Goal: Ask a question: Seek information or help from site administrators or community

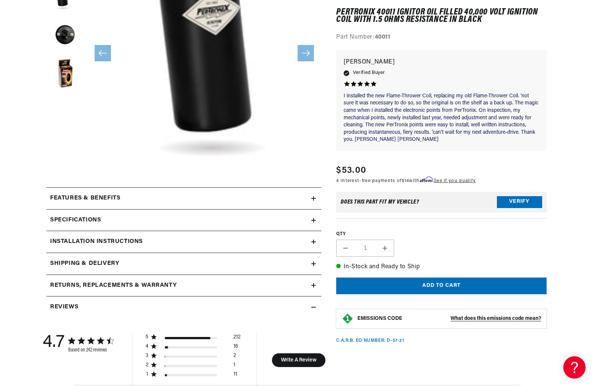
scroll to position [186, 0]
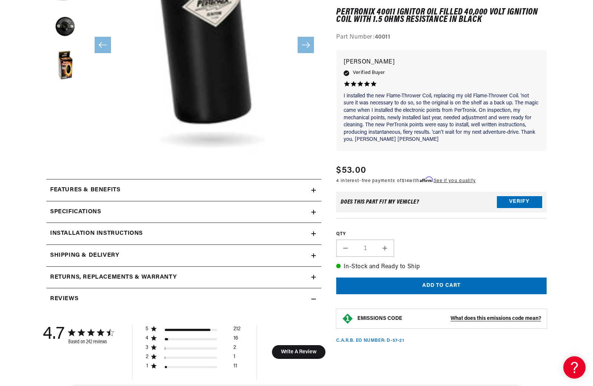
click at [272, 210] on div "Specifications" at bounding box center [178, 212] width 265 height 10
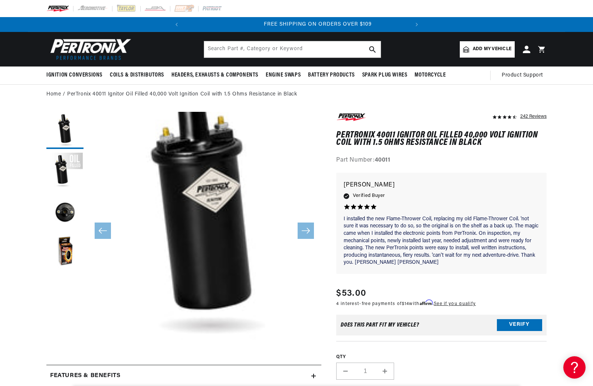
scroll to position [0, 225]
click at [275, 50] on input "text" at bounding box center [292, 49] width 177 height 16
type input "p40111"
click at [372, 47] on use "search button" at bounding box center [372, 49] width 6 height 6
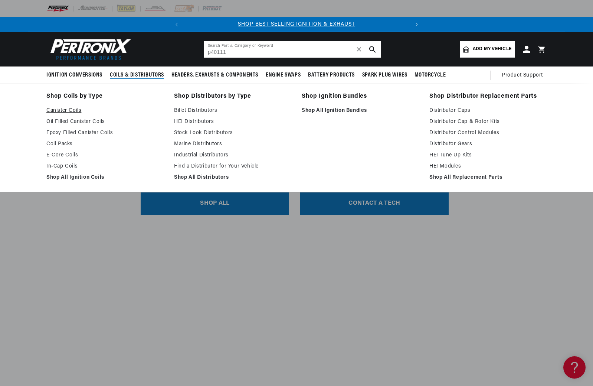
click at [60, 108] on link "Canister Coils" at bounding box center [104, 110] width 117 height 9
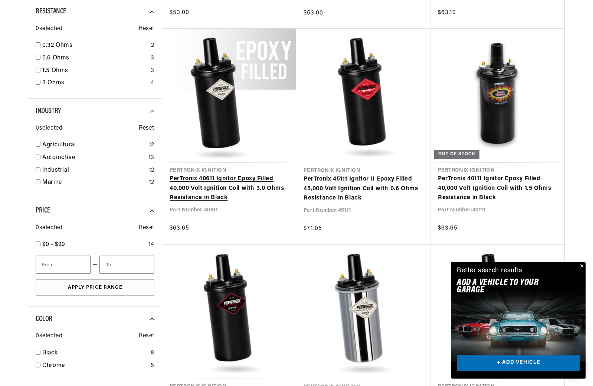
scroll to position [520, 0]
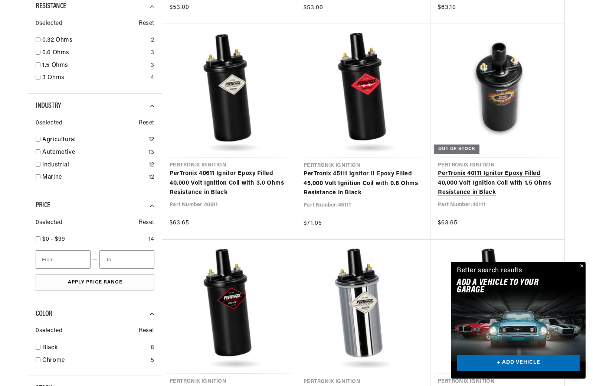
click at [482, 175] on link "PerTronix 40111 Ignitor Epoxy Filled 40,000 Volt Ignition Coil with 1.5 Ohms Re…" at bounding box center [497, 183] width 119 height 29
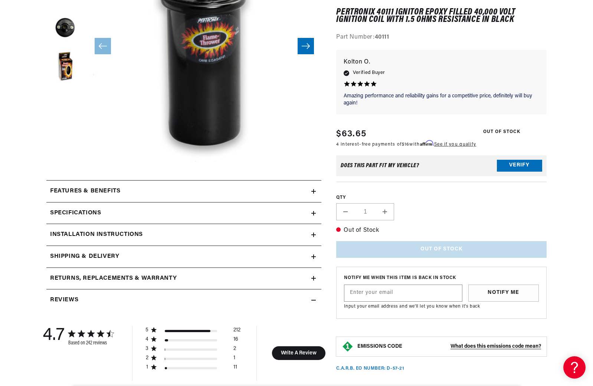
scroll to position [186, 0]
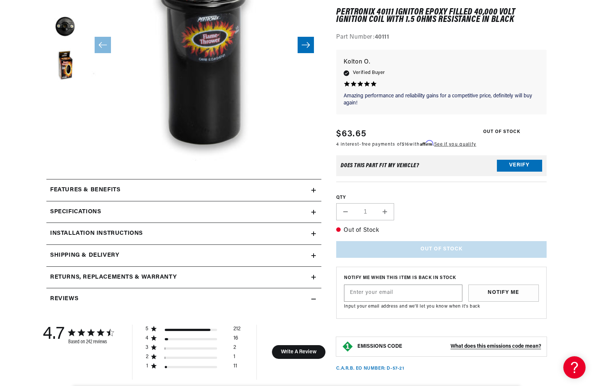
click at [76, 209] on h2 "Specifications" at bounding box center [75, 212] width 51 height 10
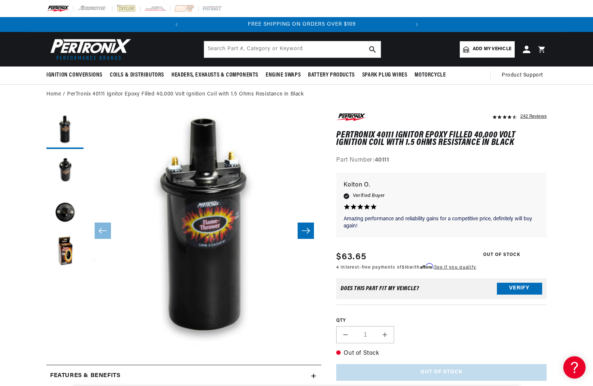
scroll to position [0, 225]
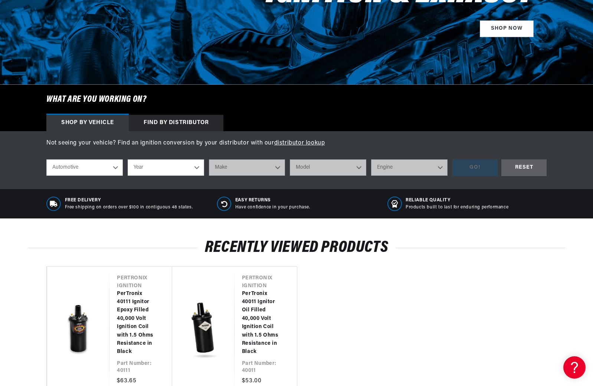
scroll to position [186, 0]
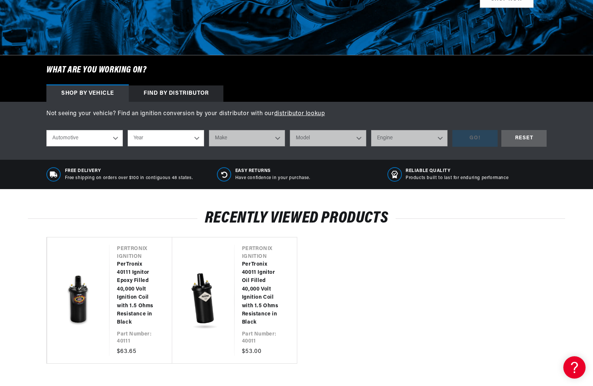
click at [117, 137] on select "Automotive Agricultural Industrial Marine Motorcycle" at bounding box center [84, 138] width 76 height 16
click at [199, 137] on select "Year [DATE] 2025 2024 2023 2022 2021 2020 2019 2018 2017 2016 2015 2014 2013 20…" at bounding box center [166, 138] width 76 height 16
select select "1969"
click at [128, 130] on select "Year 2026 2025 2024 2023 2022 2021 2020 2019 2018 2017 2016 2015 2014 2013 2012…" at bounding box center [166, 138] width 76 height 16
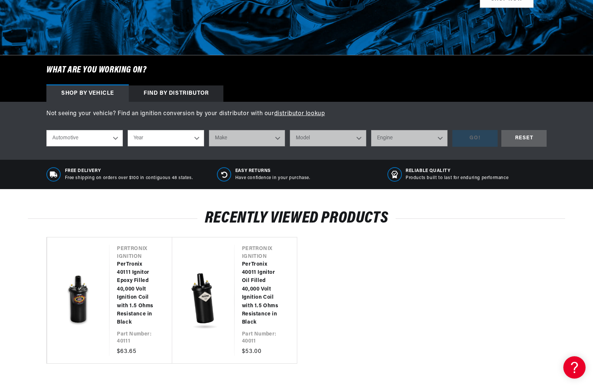
select select "1969"
click at [276, 137] on select "Make Alfa Romeo American Motors Aston Martin Austin Austin Healey Avanti BMW Bu…" at bounding box center [247, 138] width 76 height 16
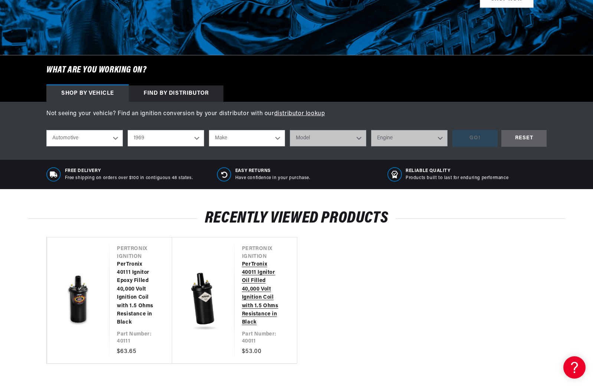
select select "Ford"
click at [209, 130] on select "Make Alfa Romeo American Motors Aston Martin Austin Austin Healey Avanti BMW Bu…" at bounding box center [247, 138] width 76 height 16
select select "Ford"
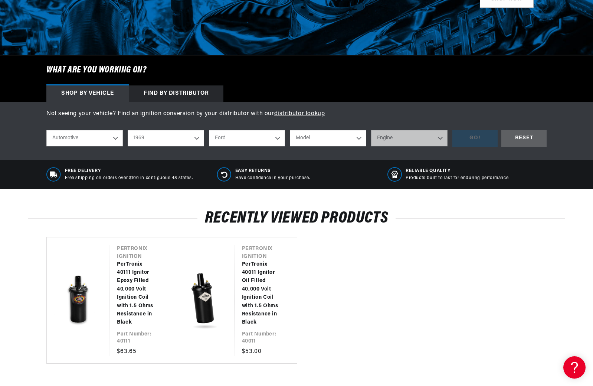
click at [360, 137] on select "Model Bronco Country Sedan Country Squire Custom Custom 500 E-100 Econoline E-2…" at bounding box center [328, 138] width 76 height 16
select select "Mustang"
click at [290, 130] on select "Model Bronco Country Sedan Country Squire Custom Custom 500 E-100 Econoline E-2…" at bounding box center [328, 138] width 76 height 16
select select "Mustang"
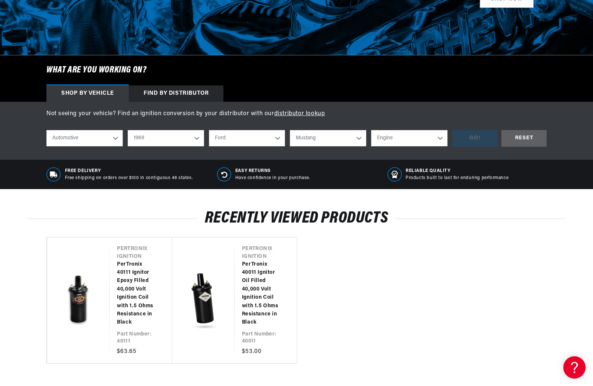
click at [439, 135] on select "Engine 4.3L 200cid / 3.3L 250cid / 4.1L 289cid / 4.7L 302cid / 5.0L 351cid / 5.…" at bounding box center [409, 138] width 76 height 16
select select "390cid-6.4L"
click at [371, 130] on select "Engine 4.3L 200cid / 3.3L 250cid / 4.1L 289cid / 4.7L 302cid / 5.0L 351cid / 5.…" at bounding box center [409, 138] width 76 height 16
select select "390cid-6.4L"
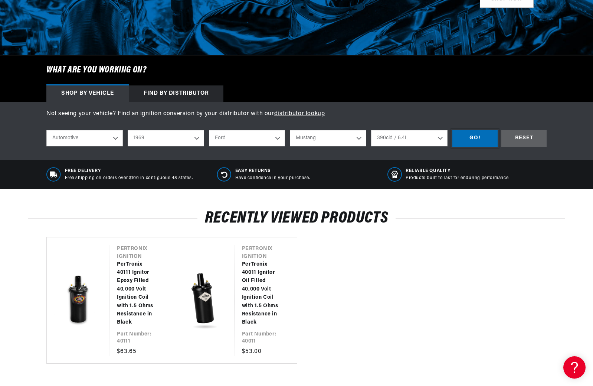
click at [473, 135] on div "GO!" at bounding box center [474, 138] width 45 height 17
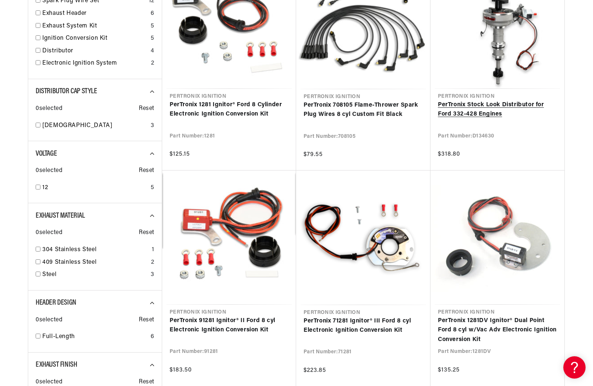
scroll to position [0, 225]
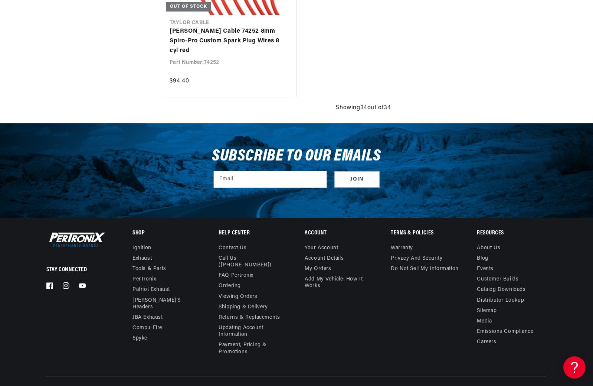
scroll to position [2635, 0]
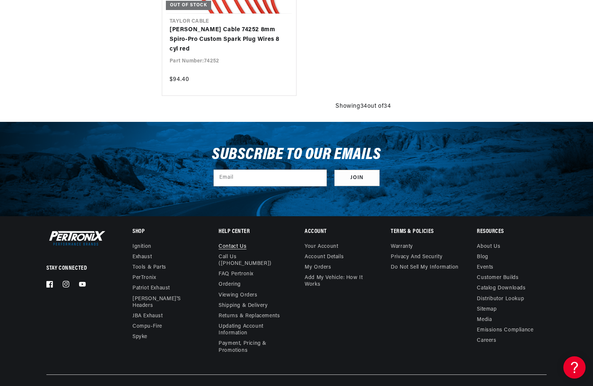
click at [230, 245] on link "Contact us" at bounding box center [233, 247] width 28 height 9
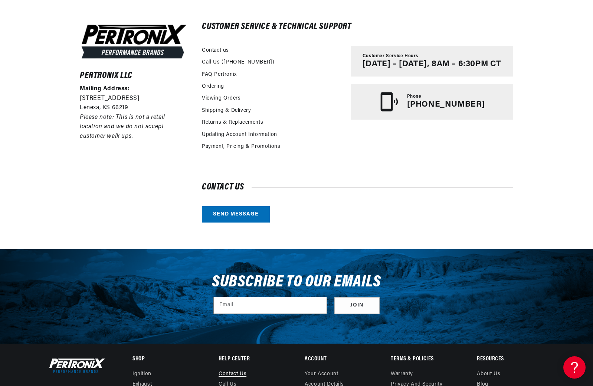
scroll to position [186, 0]
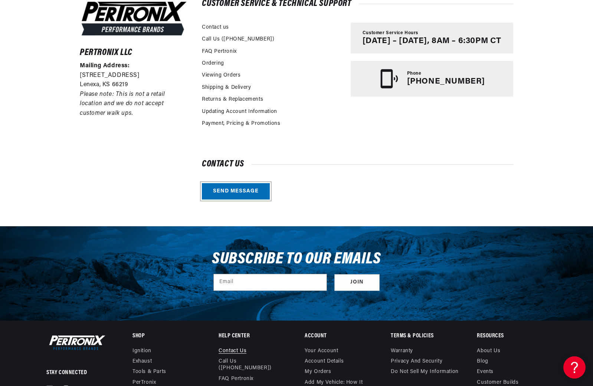
click at [234, 191] on link "Send message" at bounding box center [236, 191] width 68 height 17
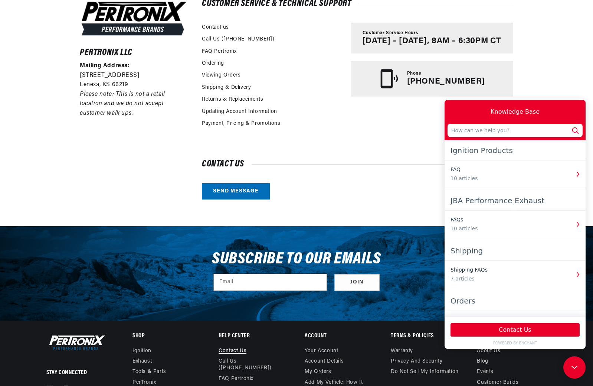
scroll to position [0, 225]
click at [472, 129] on input "text" at bounding box center [515, 130] width 135 height 13
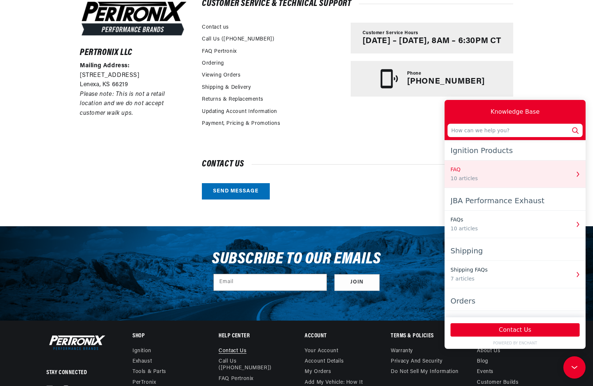
scroll to position [0, 0]
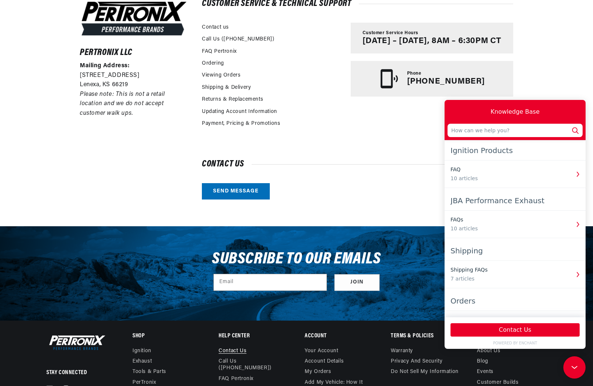
click at [461, 131] on input "text" at bounding box center [515, 130] width 135 height 13
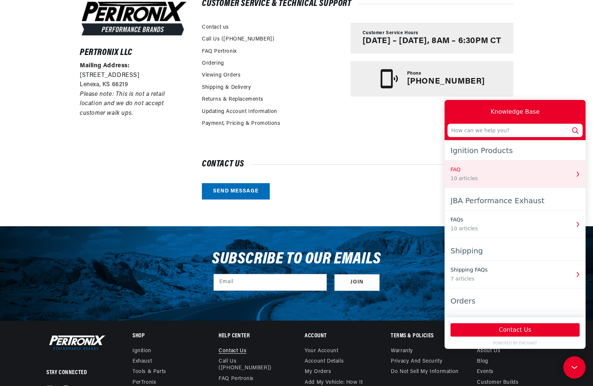
click at [457, 177] on div "10 articles" at bounding box center [510, 178] width 119 height 8
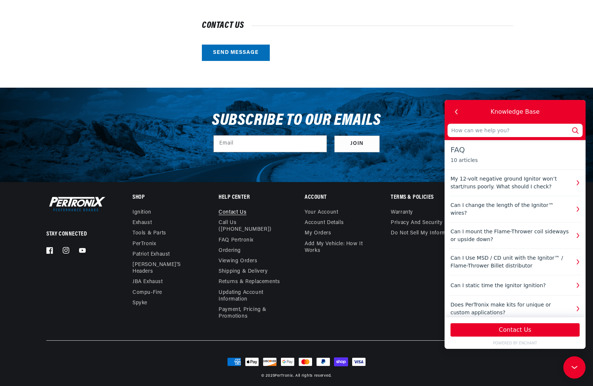
click at [469, 129] on input "text" at bounding box center [515, 130] width 135 height 13
type input "1"
type input "19"
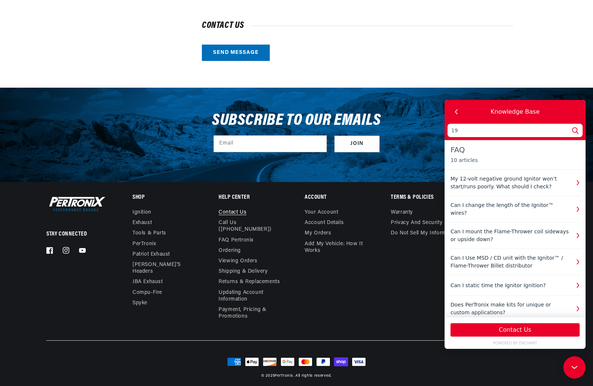
type input "196"
type input "1969"
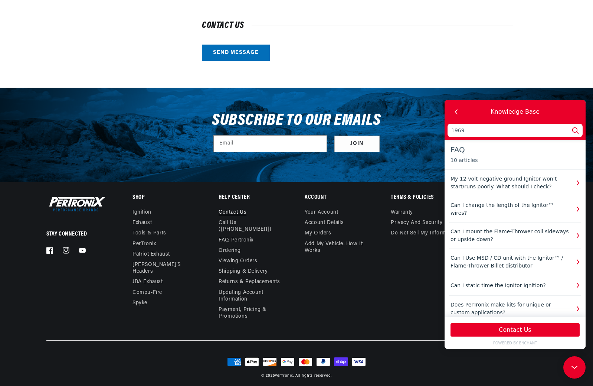
type input "1969"
type input "1969 3"
type input "1969 39"
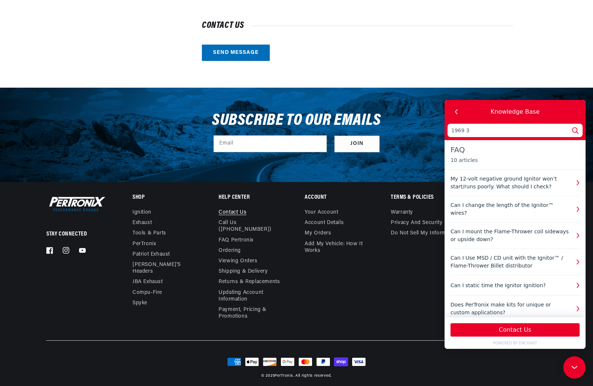
type input "1969 39"
type input "1969 390"
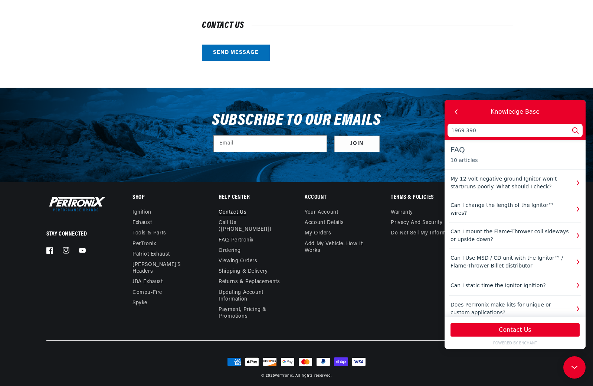
type input "1969 390 F"
type input "1969 390 FE"
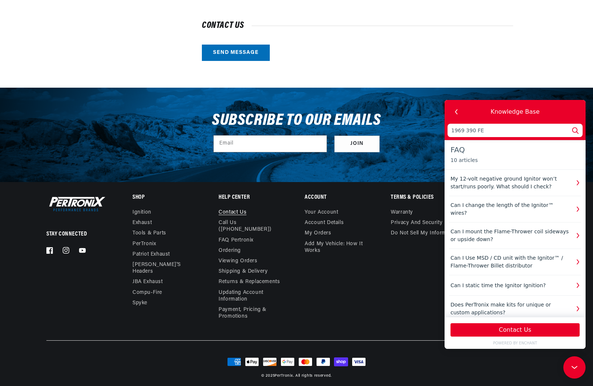
type input "1969 390 FE"
type input "1969 390 FE w"
type input "1969 390 FE wi"
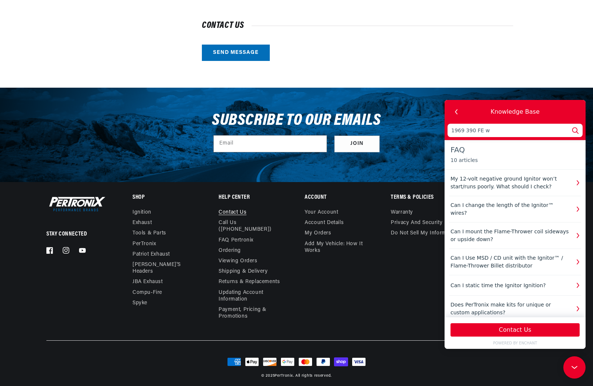
type input "1969 390 FE wi"
type input "1969 390 FE wit"
type input "1969 390 FE with"
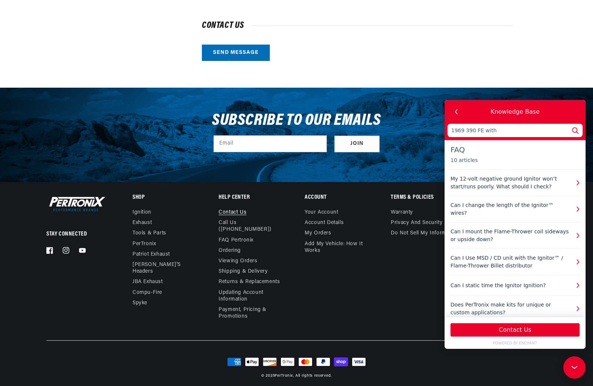
type input "1969 390 FE with"
type input "1969 390 FE with m"
type input "1969 390 FE with mo"
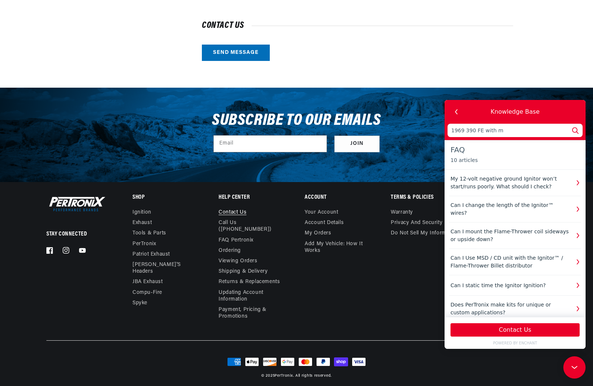
type input "1969 390 FE with mo"
type input "1969 390 FE with mot"
type input "1969 390 FE with moto"
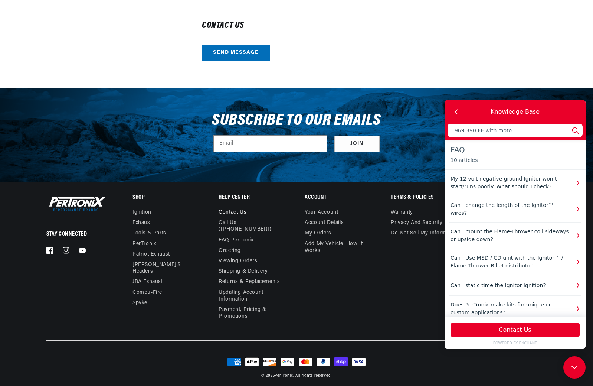
type input "1969 390 FE with motoc"
type input "1969 390 FE with motocr"
type input "1969 390 FE with motocra"
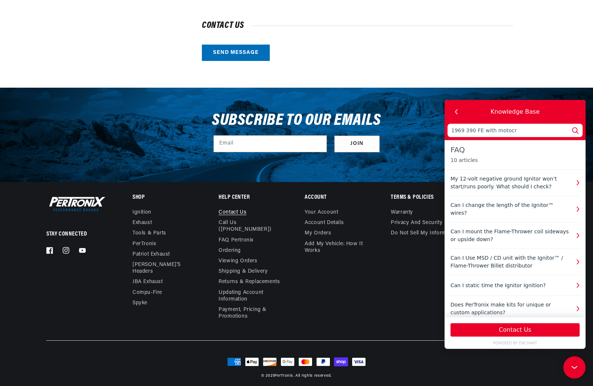
type input "1969 390 FE with motocra"
type input "1969 390 FE with motocraf"
type input "1969 390 FE with motocraft"
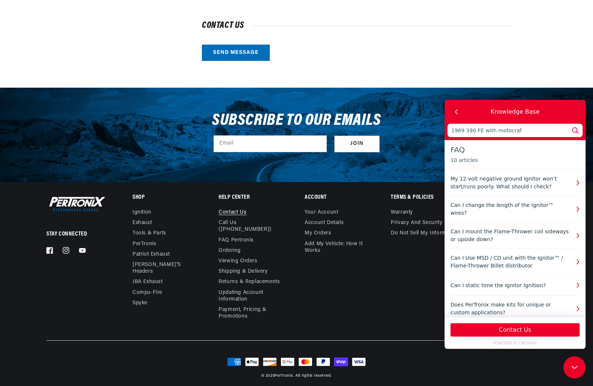
type input "1969 390 FE with motocraft"
type input "1969 390 FE with motocraft d"
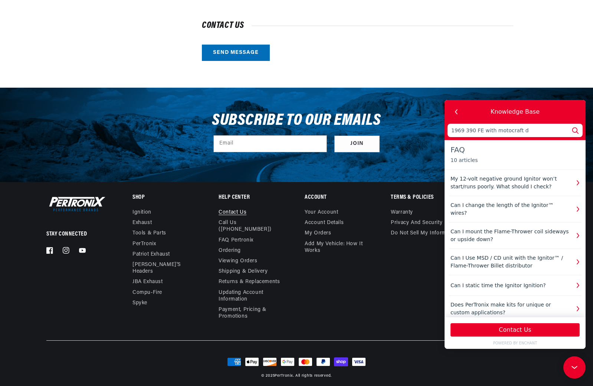
type input "1969 390 FE with motocraft di"
type input "1969 390 FE with motocraft dis"
type input "1969 390 FE with motocraft dist"
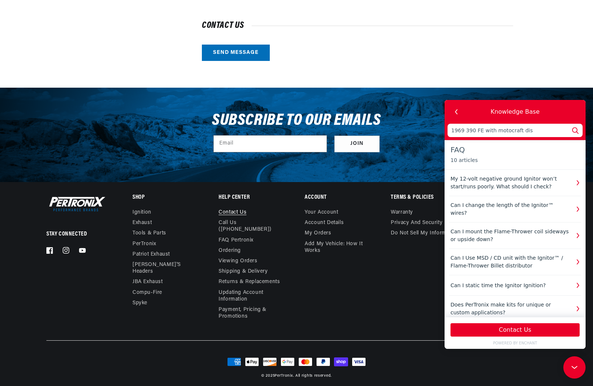
type input "1969 390 FE with motocraft dist"
type input "1969 390 FE with motocraft distr"
type input "1969 390 FE with motocraft distri"
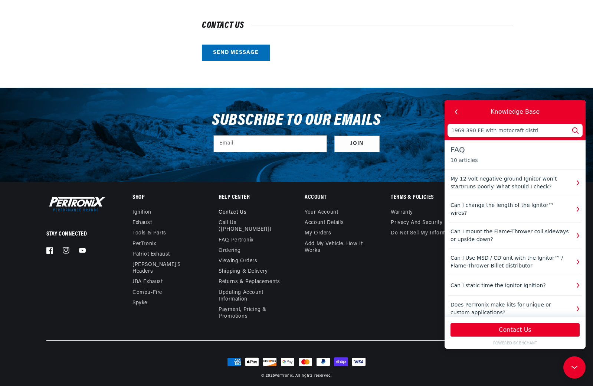
type input "1969 390 FE with motocraft distrib"
type input "1969 390 FE with motocraft distribu"
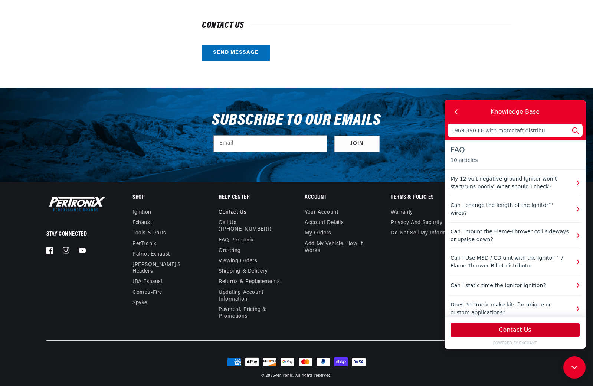
click at [511, 326] on button "Contact Us" at bounding box center [515, 329] width 129 height 13
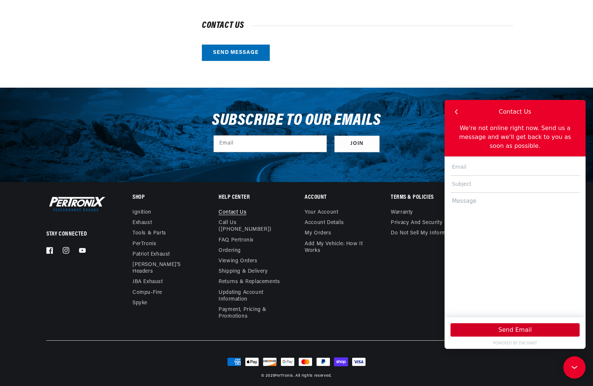
scroll to position [0, 225]
click at [466, 158] on input "text" at bounding box center [515, 166] width 129 height 17
drag, startPoint x: 516, startPoint y: 157, endPoint x: 430, endPoint y: 155, distance: 86.1
click at [445, 155] on html "Knowledge Base 1969 390 FE with motocraft distribu Ignition Products FAQ 10 art…" at bounding box center [515, 224] width 141 height 249
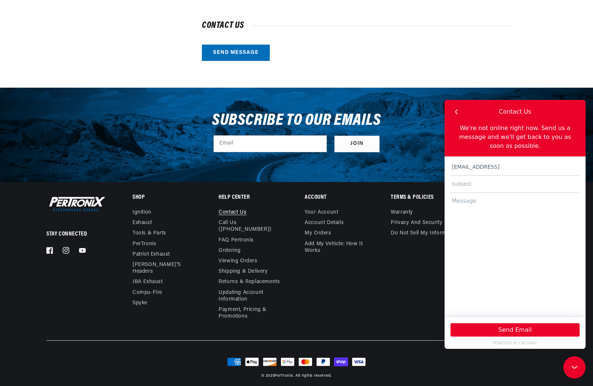
scroll to position [0, 225]
type input "autorestorationbop@gmail.com"
click at [464, 176] on input "text" at bounding box center [515, 184] width 129 height 17
type input "Ignition"
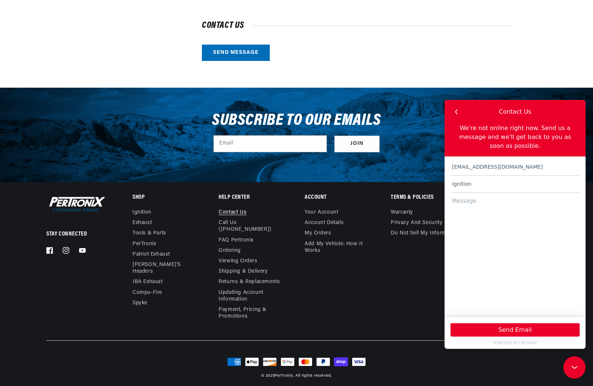
click at [455, 194] on textarea at bounding box center [515, 251] width 129 height 117
click at [481, 209] on textarea "Hi Do you have a coil and igniter that will fit my 1969 mustang 390 GT with mot…" at bounding box center [515, 251] width 129 height 117
click at [500, 208] on textarea "Hi Do you have a coil and igniter that will fit my 1969 mustang 390 GT with mot…" at bounding box center [515, 251] width 129 height 117
click at [522, 201] on textarea "Hi Do you have a coil and igniter that will fit my 1969 mustang 390 GT with rot…" at bounding box center [515, 251] width 129 height 117
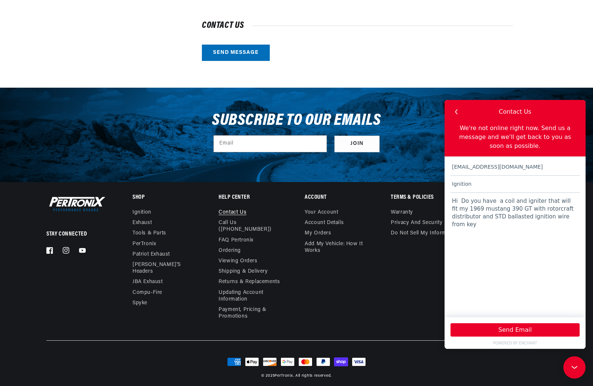
scroll to position [0, 0]
click at [553, 209] on textarea "Hi Do you have a coil and igniter that will fit my 1969 mustang 390 GT with Mot…" at bounding box center [515, 251] width 129 height 117
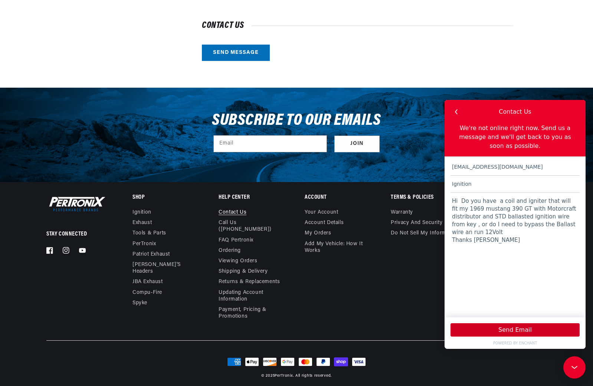
type textarea "Hi Do you have a coil and igniter that will fit my 1969 mustang 390 GT with Mot…"
click at [512, 329] on button "Send Email" at bounding box center [515, 329] width 129 height 13
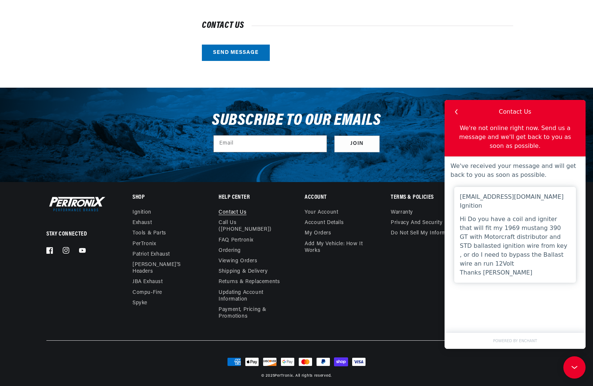
scroll to position [0, 0]
click at [334, 53] on div "Contact us Send message" at bounding box center [357, 41] width 311 height 39
click at [572, 364] on icon at bounding box center [573, 366] width 11 height 56
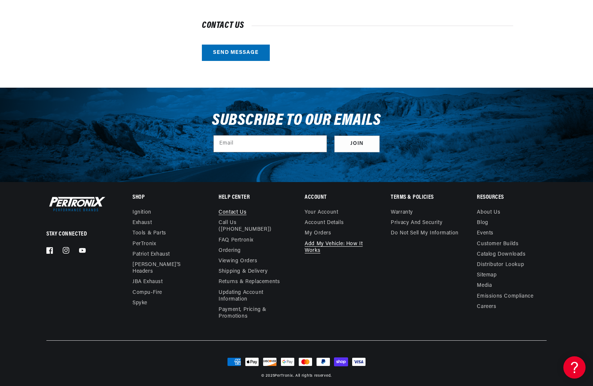
drag, startPoint x: 297, startPoint y: 178, endPoint x: 328, endPoint y: 249, distance: 77.4
click at [297, 179] on div "Subscribe to our emails Email Join" at bounding box center [296, 135] width 537 height 94
click at [328, 249] on body "Skip to content Your cart Your cart is empty Get the right parts the first time…" at bounding box center [296, 34] width 593 height 717
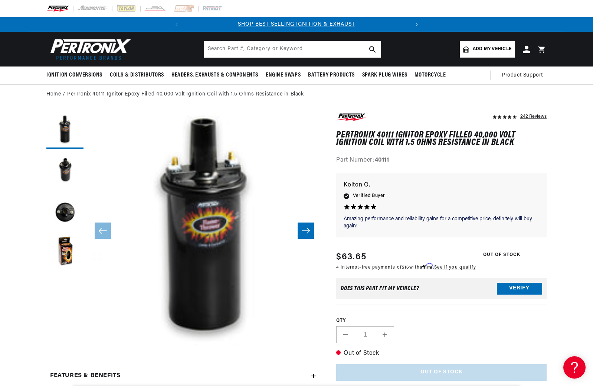
scroll to position [0, 160]
